Goal: Check status: Check status

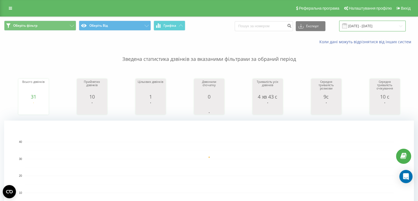
click at [369, 23] on input "19.08.2025 - 19.08.2025" at bounding box center [372, 26] width 67 height 11
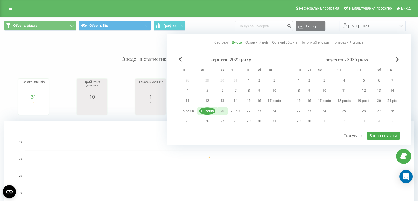
click at [221, 111] on font "20" at bounding box center [223, 110] width 4 height 5
click at [380, 133] on font "Застосовувати" at bounding box center [384, 135] width 28 height 5
type input "[DATE] - [DATE]"
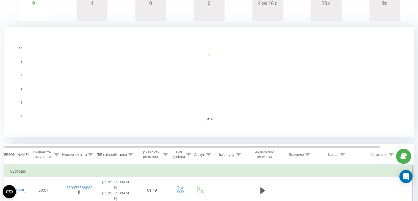
scroll to position [55, 0]
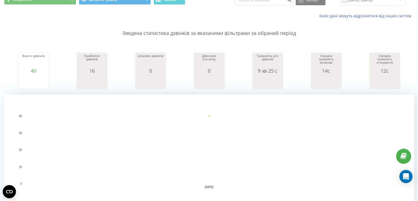
scroll to position [28, 0]
